Goal: Information Seeking & Learning: Check status

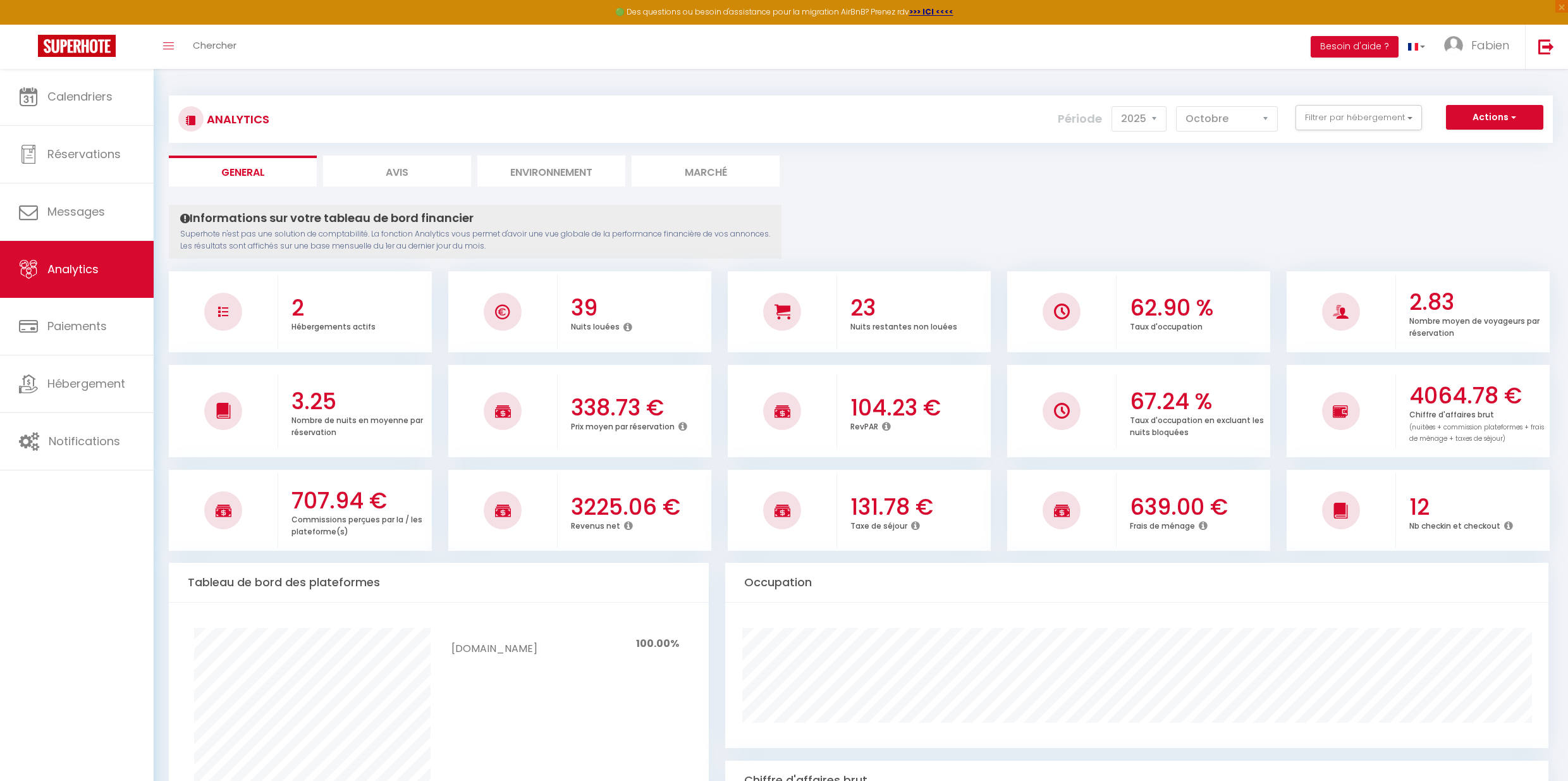
select select "2025"
select select "10"
click at [64, 272] on span "Analytics" at bounding box center [72, 268] width 51 height 15
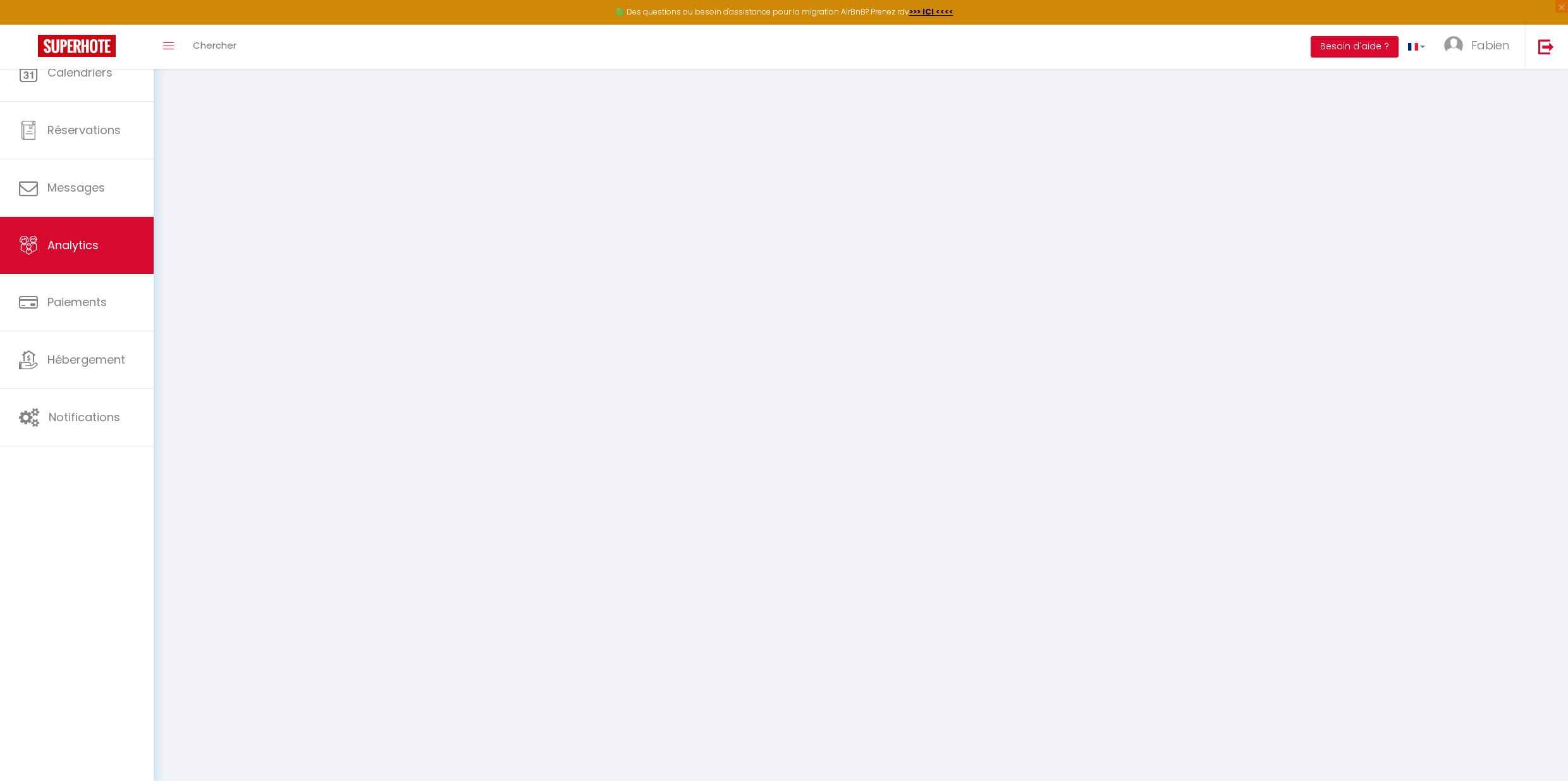
select select "2025"
select select "10"
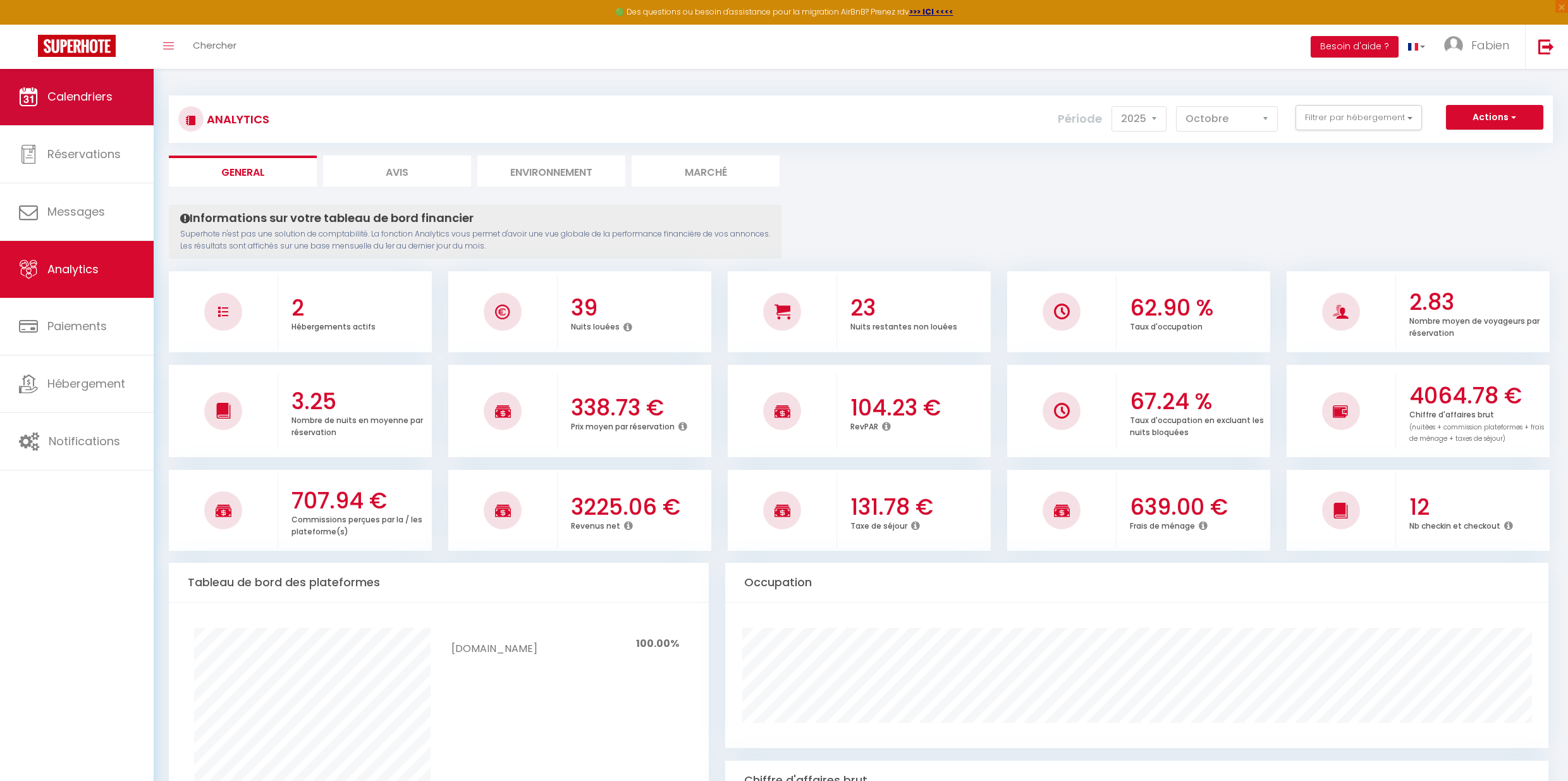
click at [84, 94] on span "Calendriers" at bounding box center [80, 96] width 65 height 15
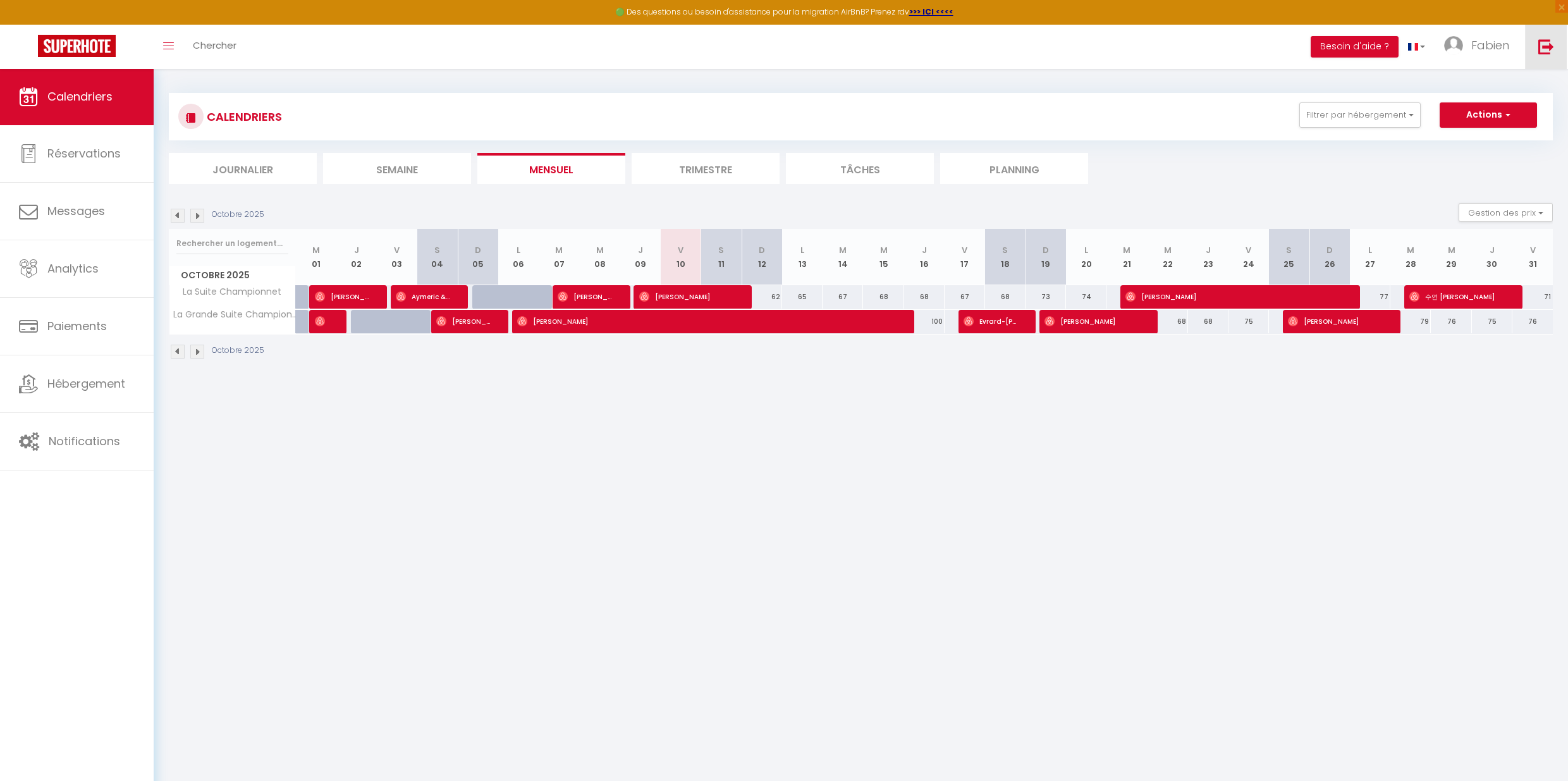
scroll to position [5, 0]
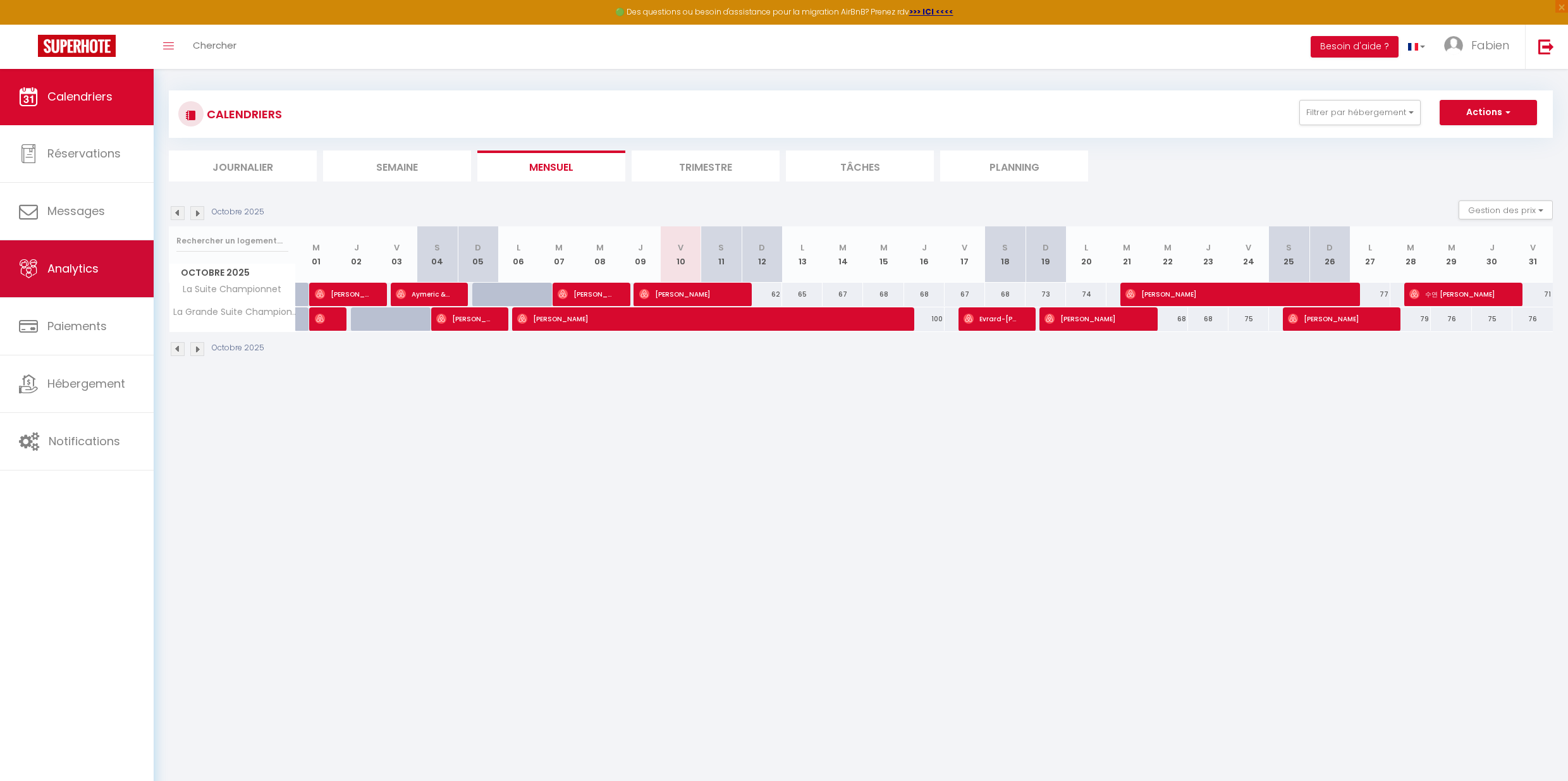
click at [72, 278] on link "Analytics" at bounding box center [76, 268] width 154 height 57
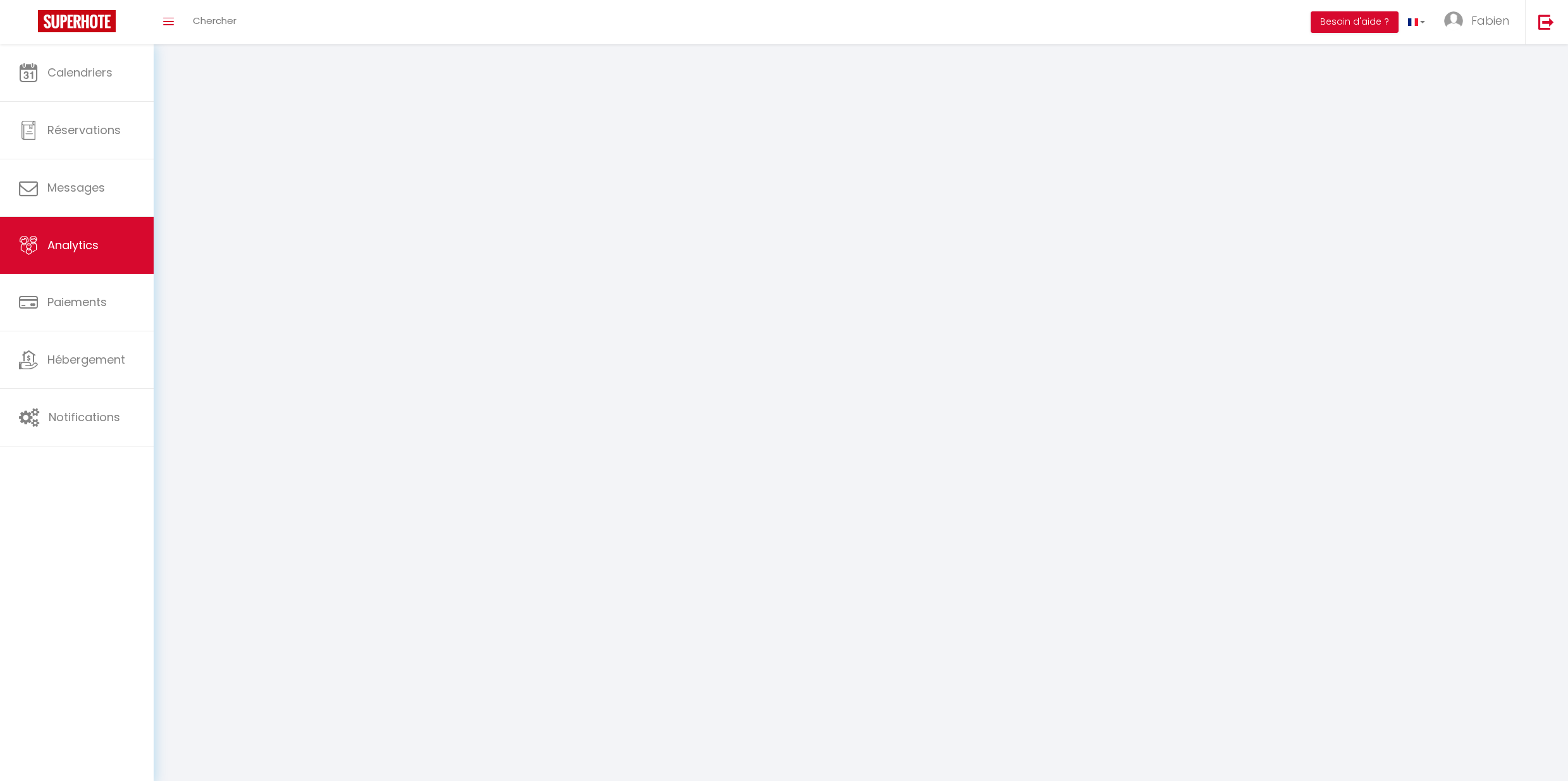
select select "2025"
select select "10"
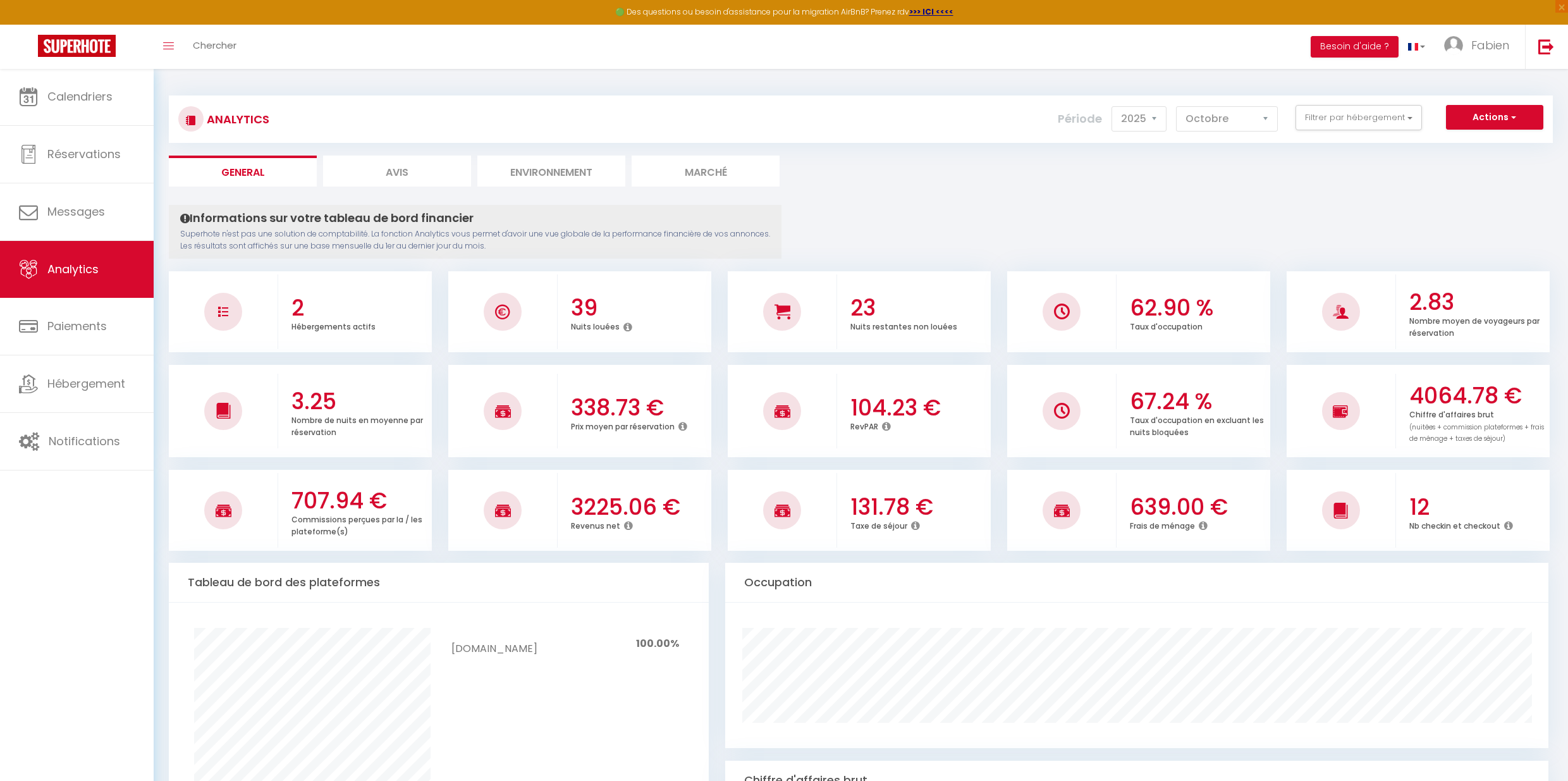
click at [626, 521] on icon at bounding box center [628, 526] width 9 height 10
click at [612, 564] on div "Tableau de bord des plateformes" at bounding box center [439, 582] width 540 height 40
